Goal: Navigation & Orientation: Find specific page/section

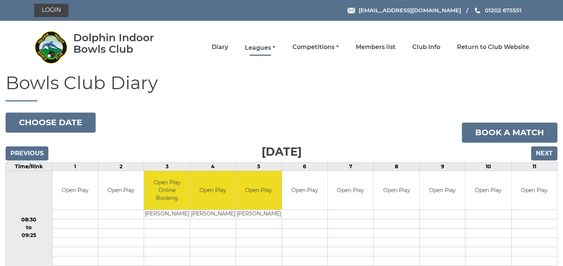
click at [263, 46] on link "Leagues" at bounding box center [260, 48] width 31 height 8
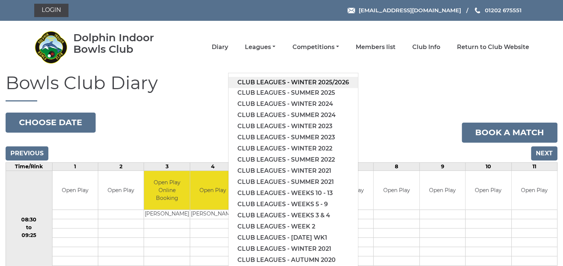
click at [265, 80] on link "Club leagues - Winter 2025/2026" at bounding box center [292, 82] width 129 height 11
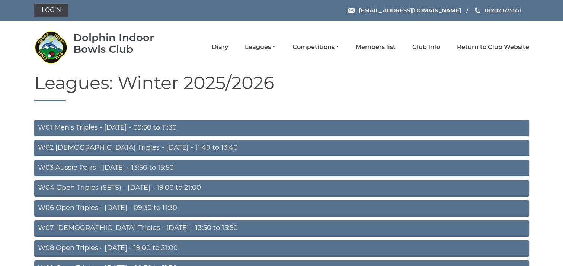
click at [113, 130] on link "W01 Men's Triples - Monday - 09:30 to 11:30" at bounding box center [281, 128] width 495 height 16
